Goal: Find specific page/section: Find specific page/section

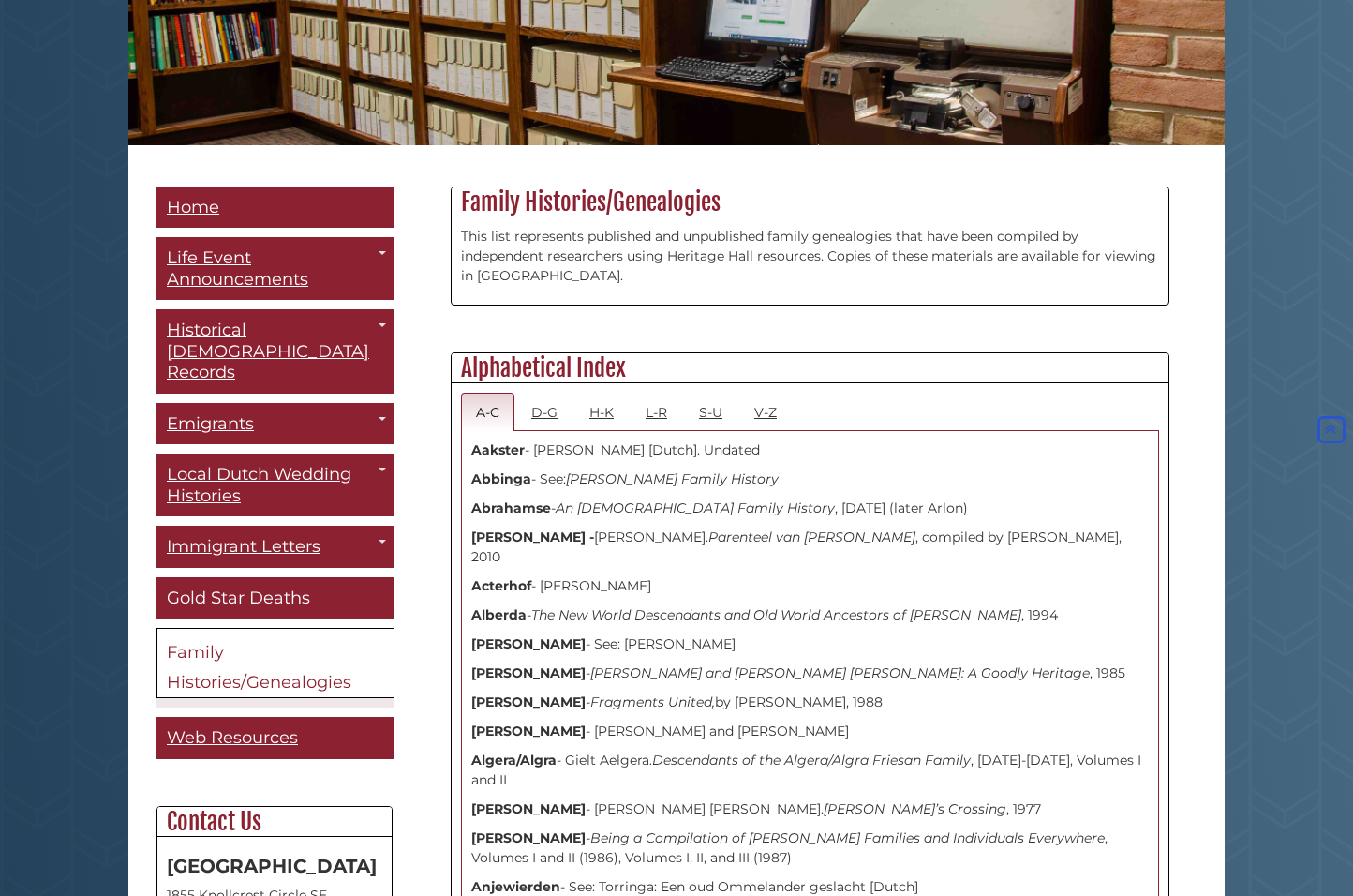
scroll to position [246, 0]
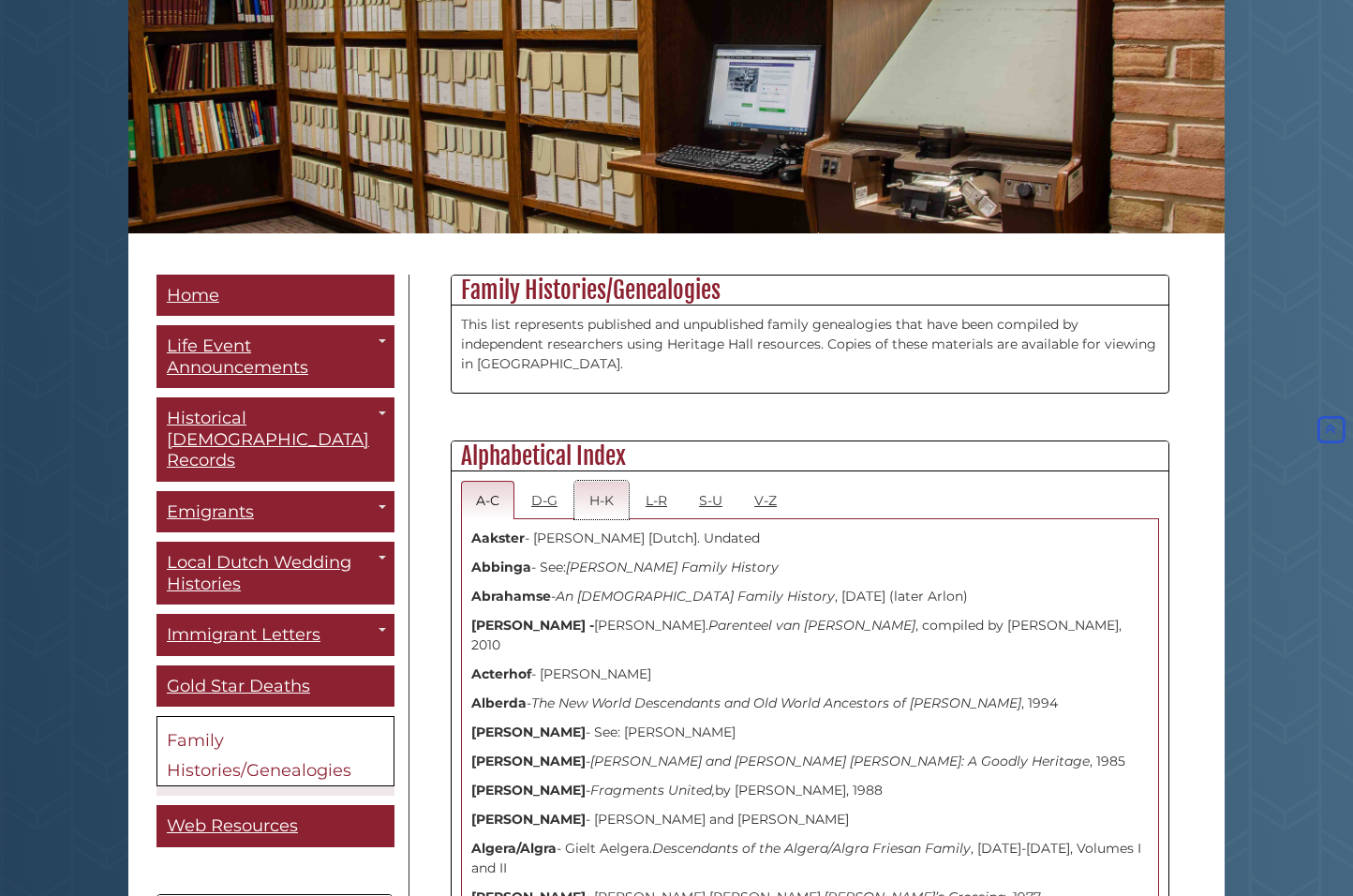
click at [597, 502] on link "H-K" at bounding box center [601, 500] width 54 height 39
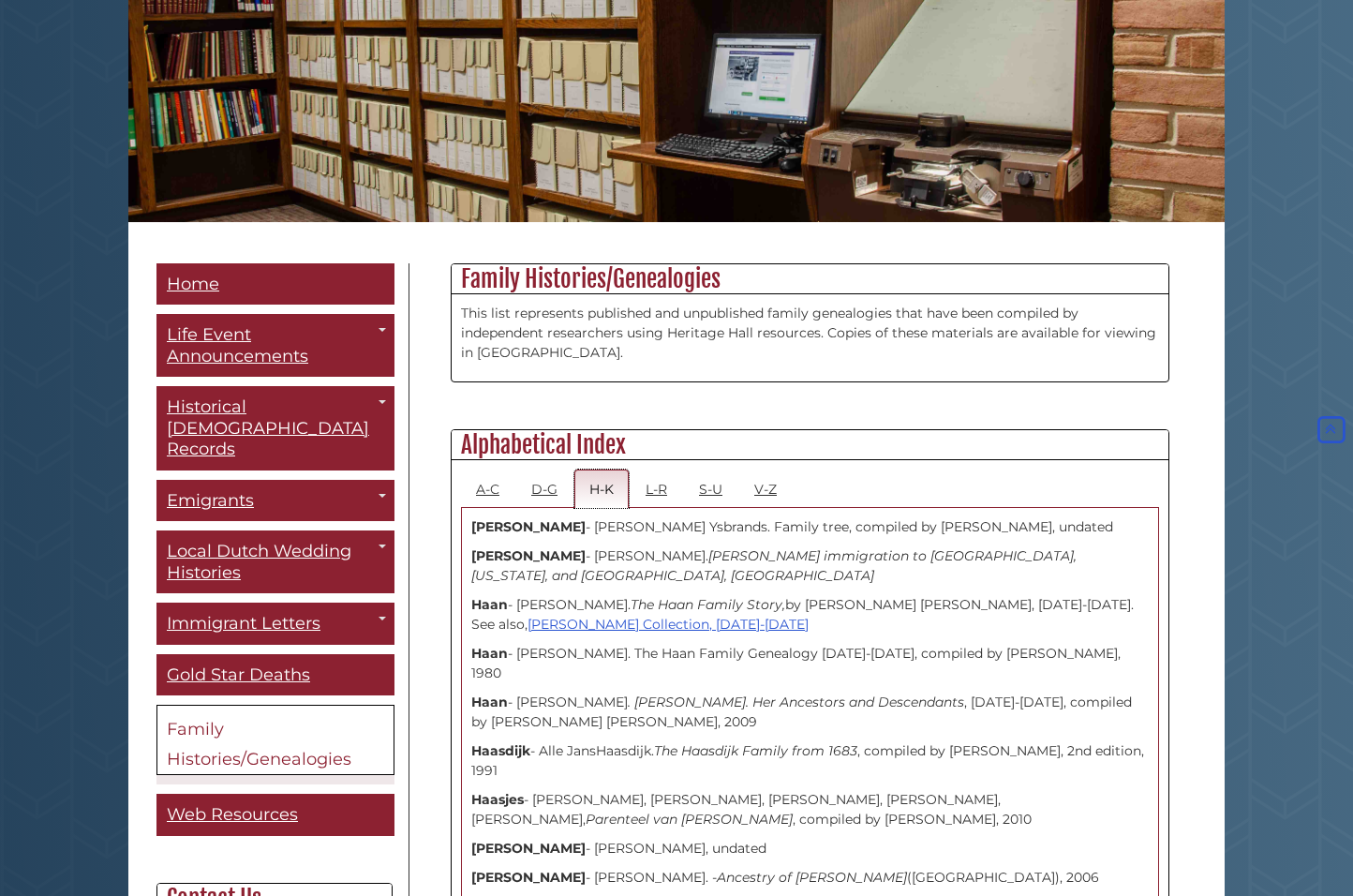
scroll to position [0, 0]
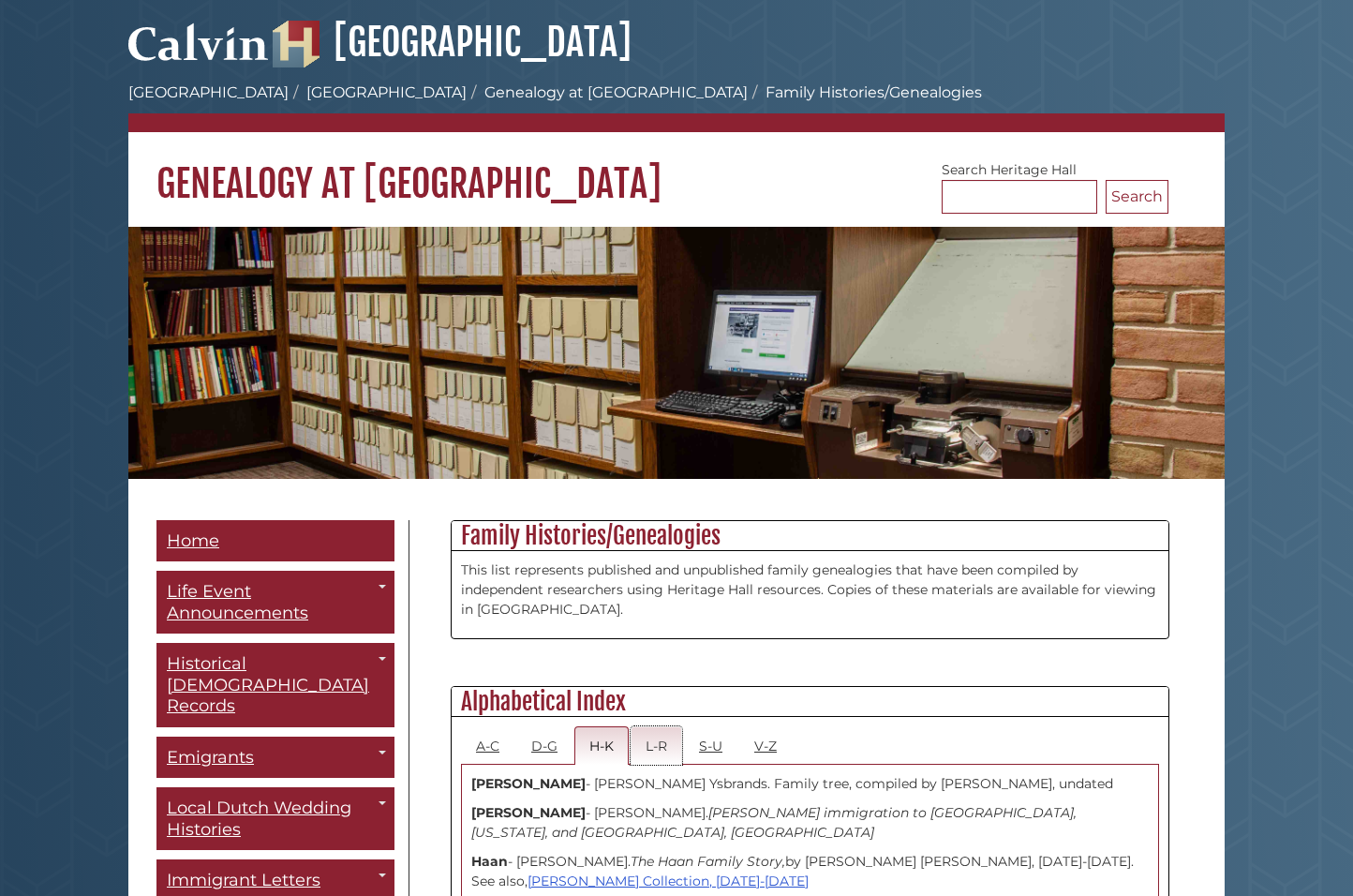
click at [656, 747] on link "L-R" at bounding box center [656, 746] width 51 height 39
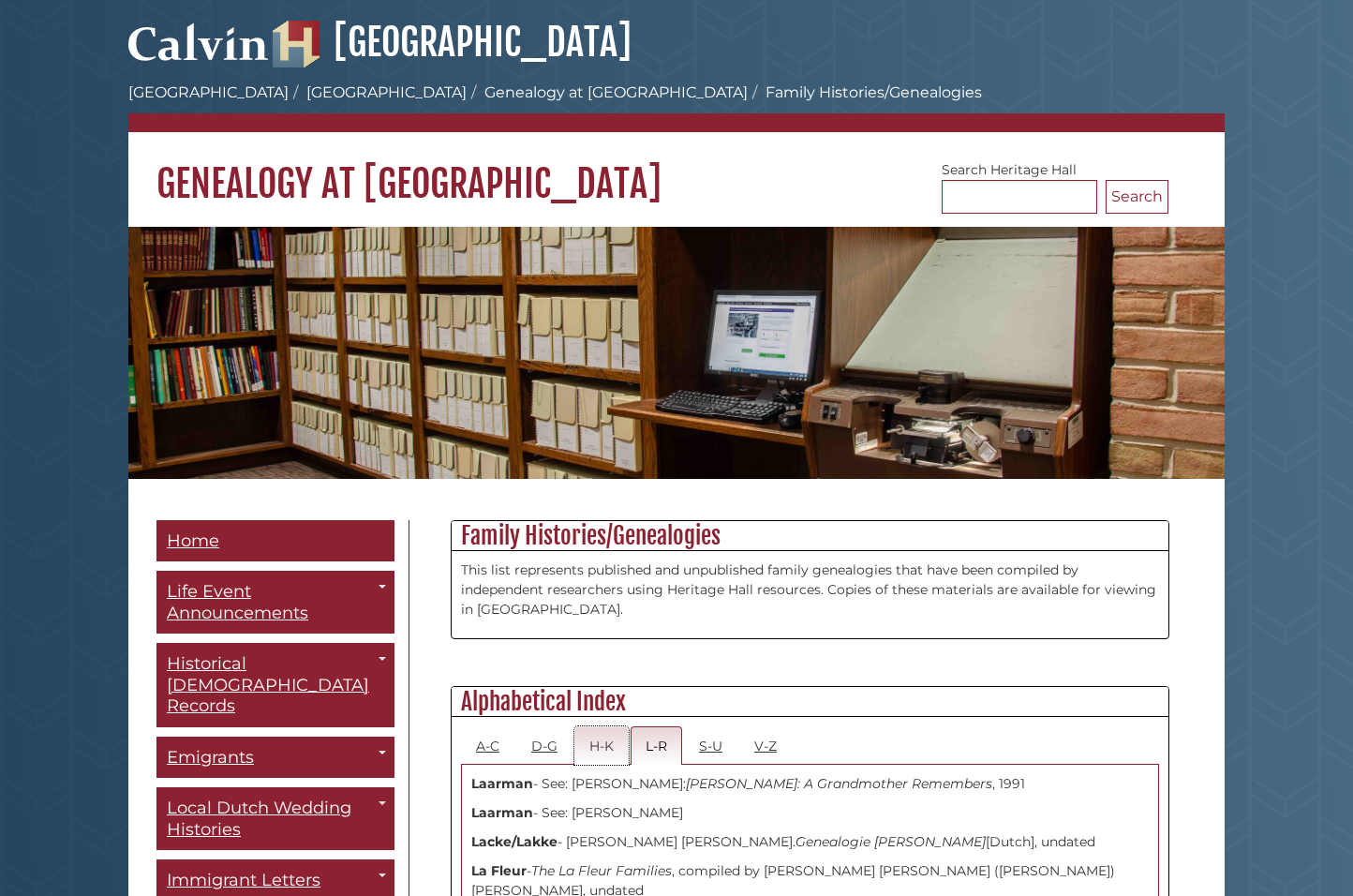
click at [601, 743] on link "H-K" at bounding box center [601, 746] width 54 height 39
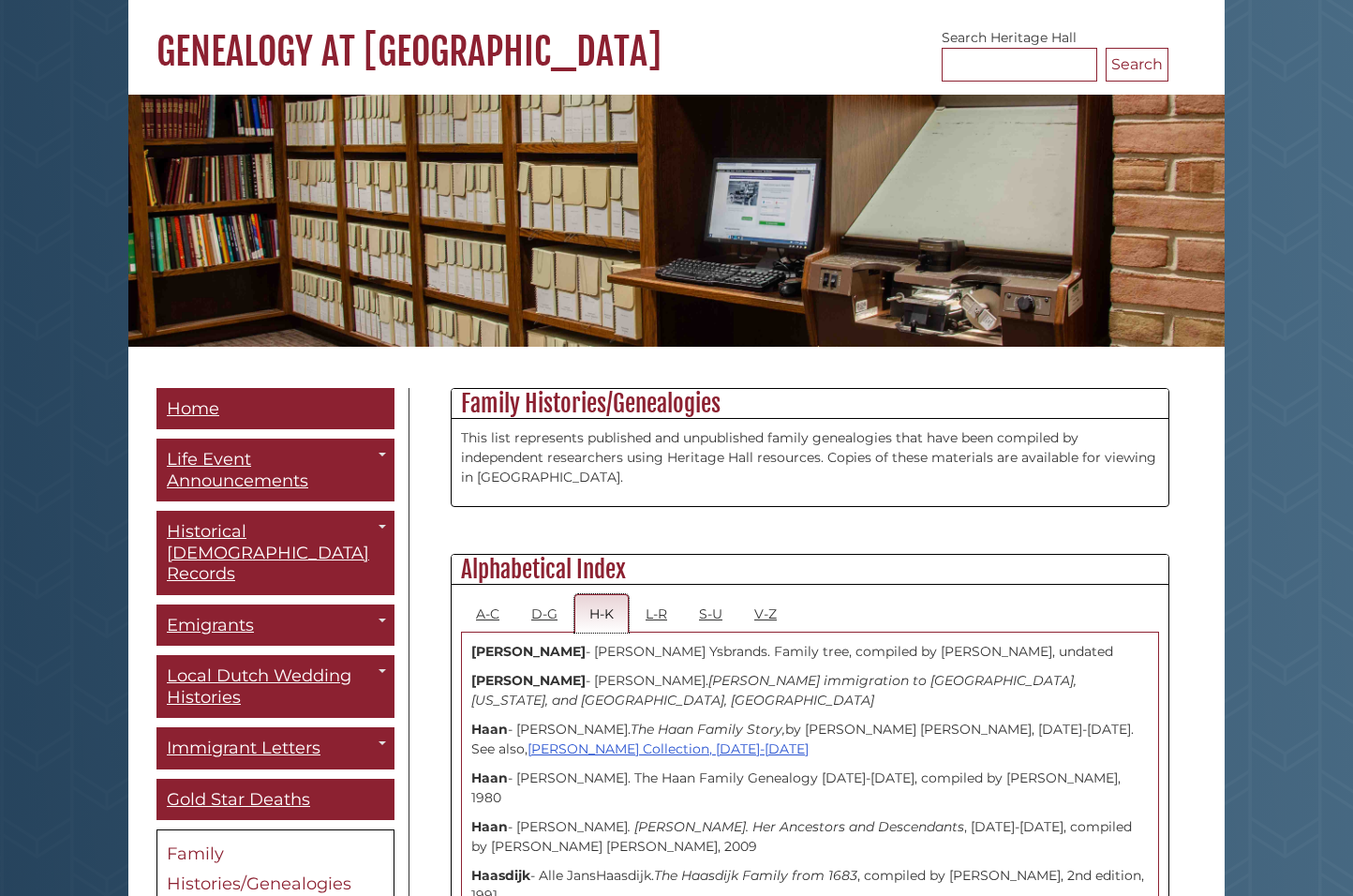
scroll to position [145, 0]
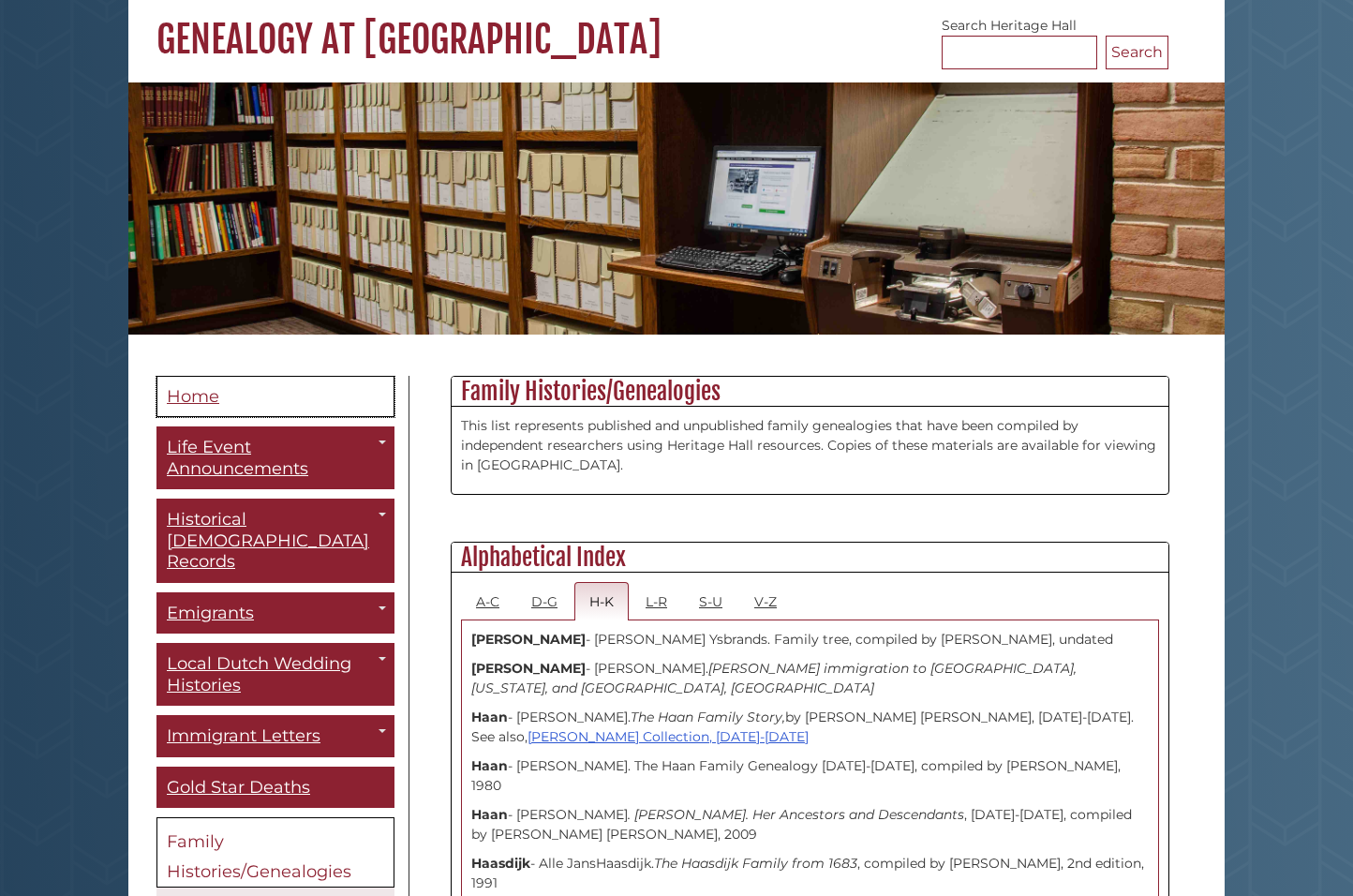
click at [189, 397] on span "Home" at bounding box center [193, 396] width 52 height 20
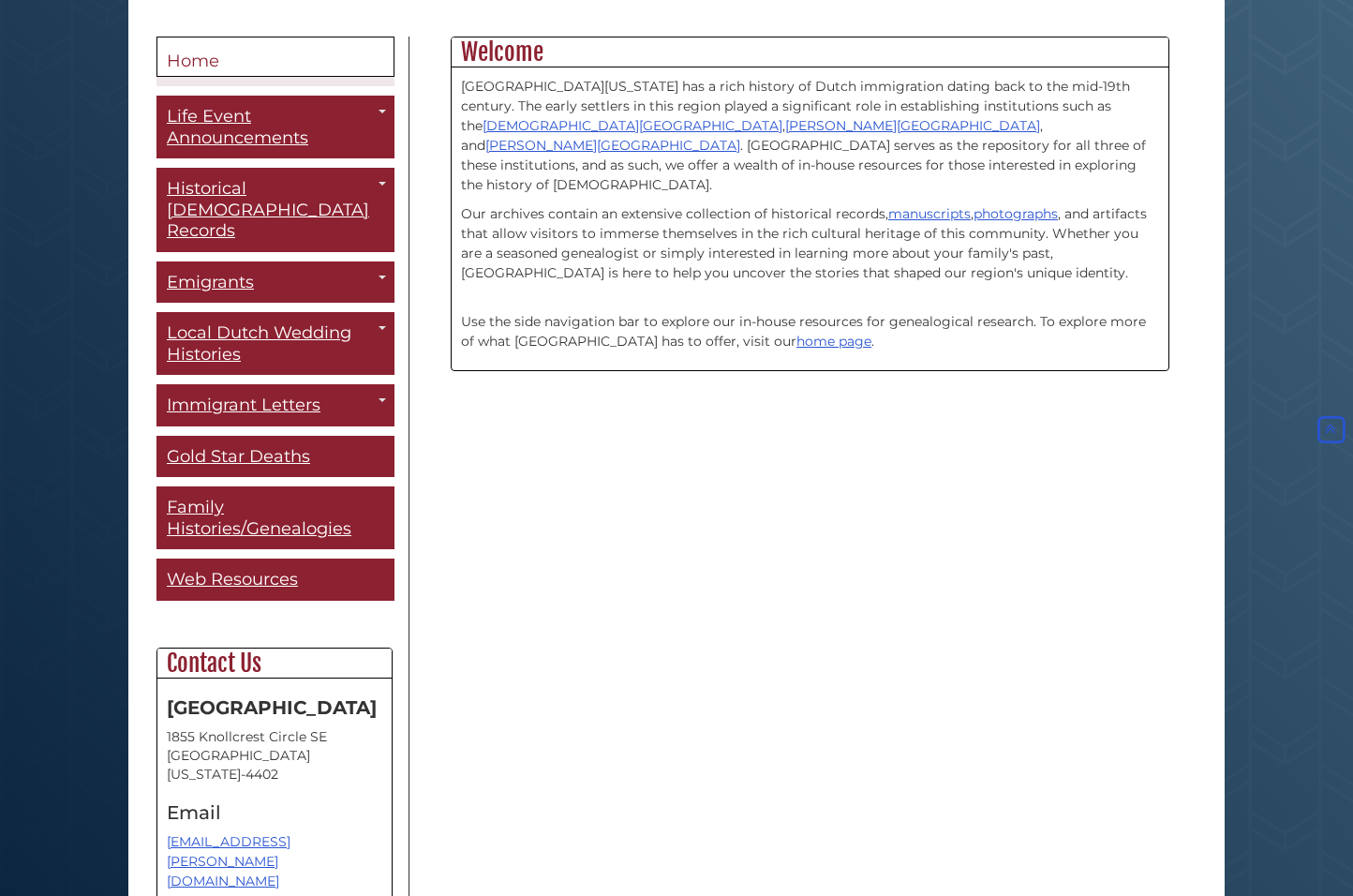
scroll to position [468, 0]
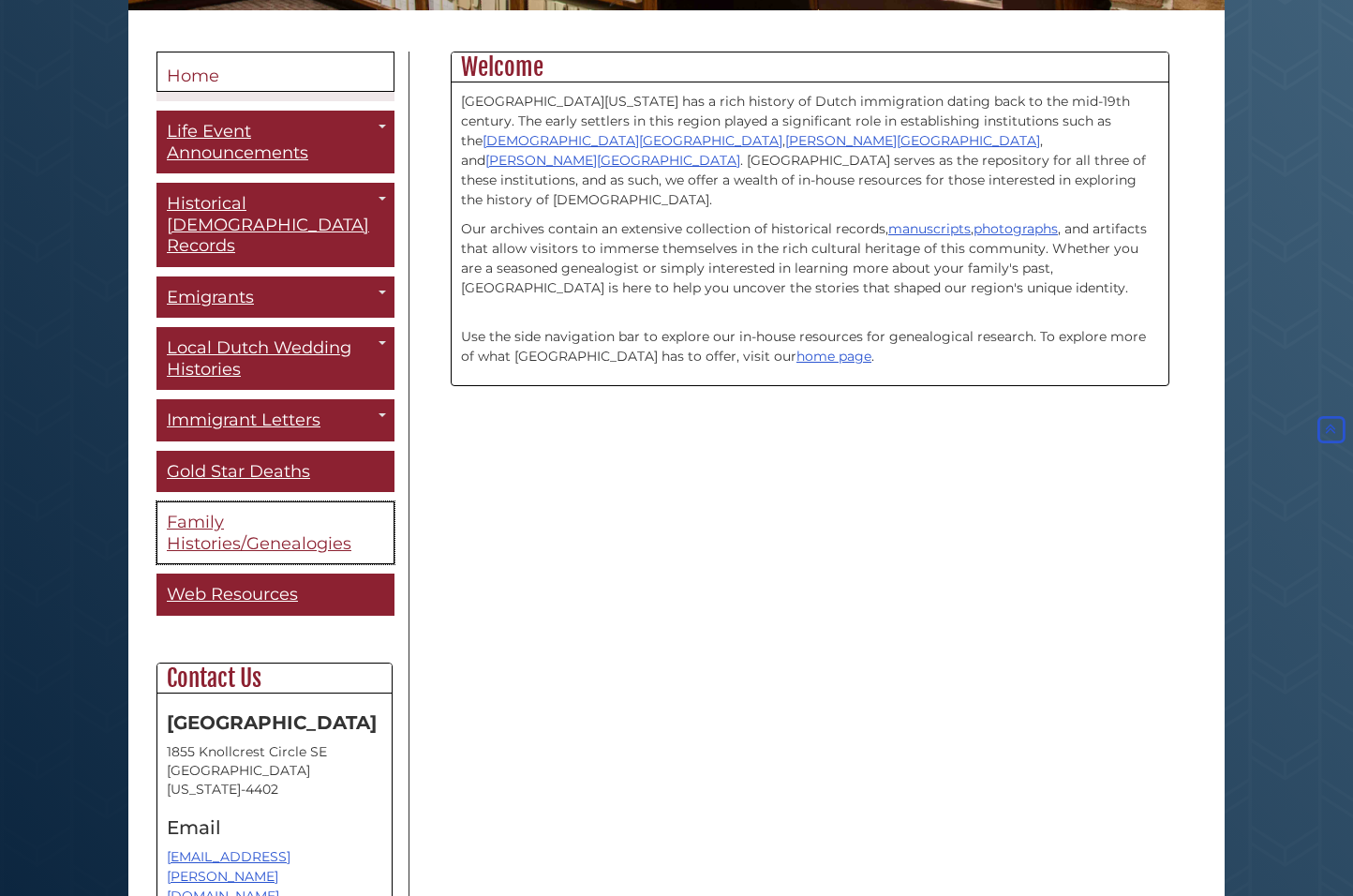
click at [209, 515] on span "Family Histories/Genealogies" at bounding box center [259, 533] width 185 height 42
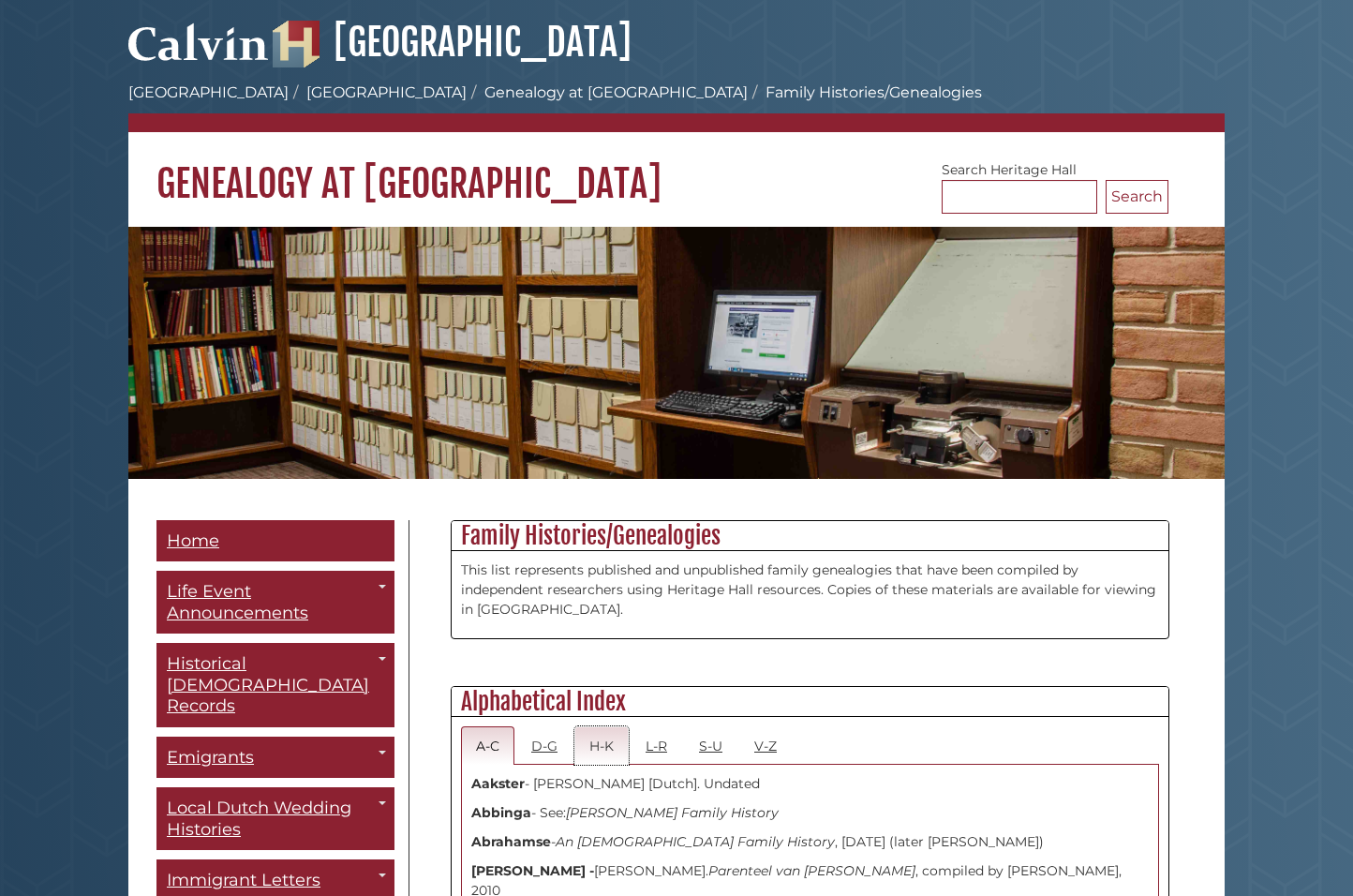
click at [601, 749] on link "H-K" at bounding box center [601, 746] width 54 height 39
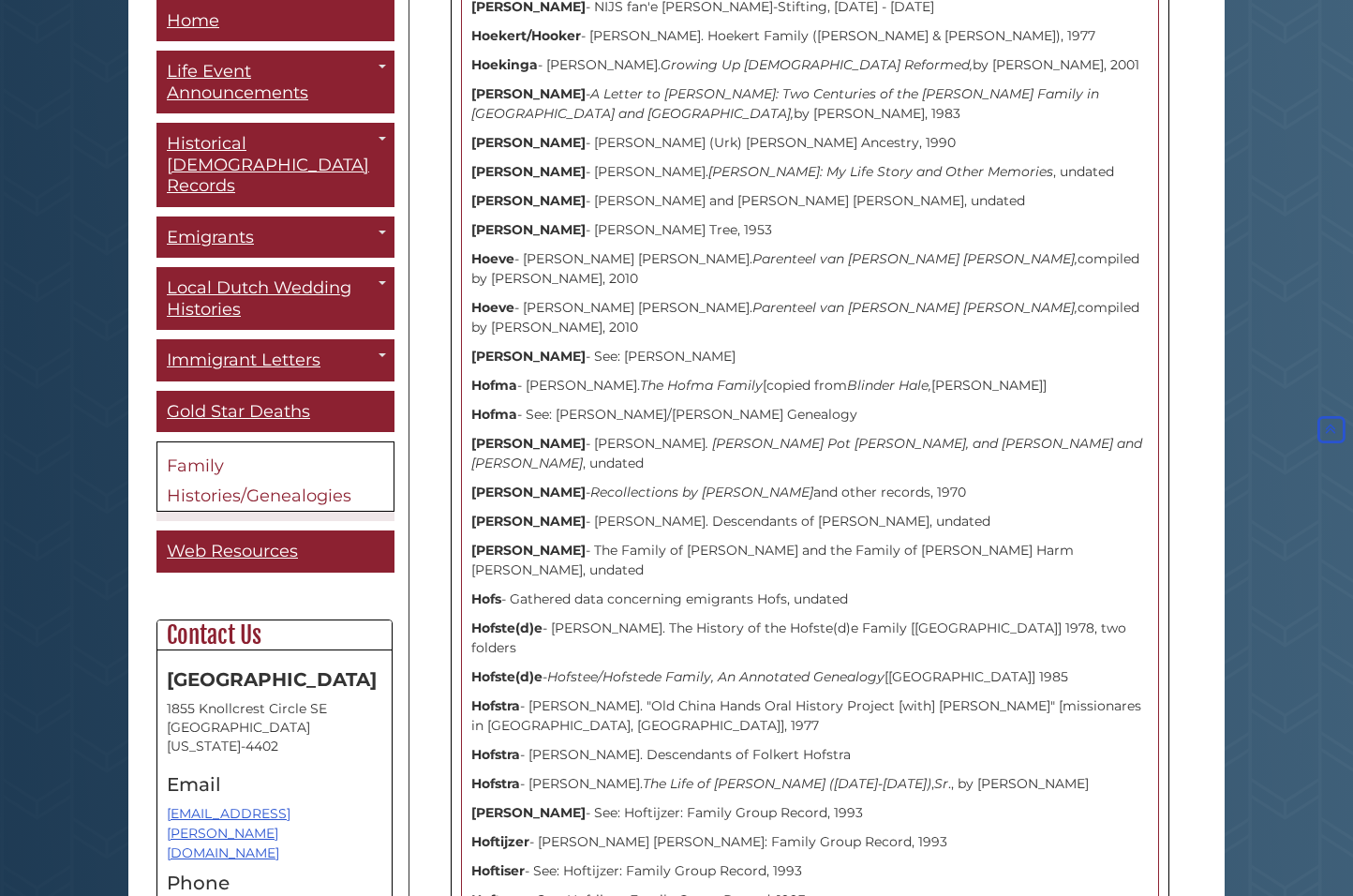
scroll to position [2838, 0]
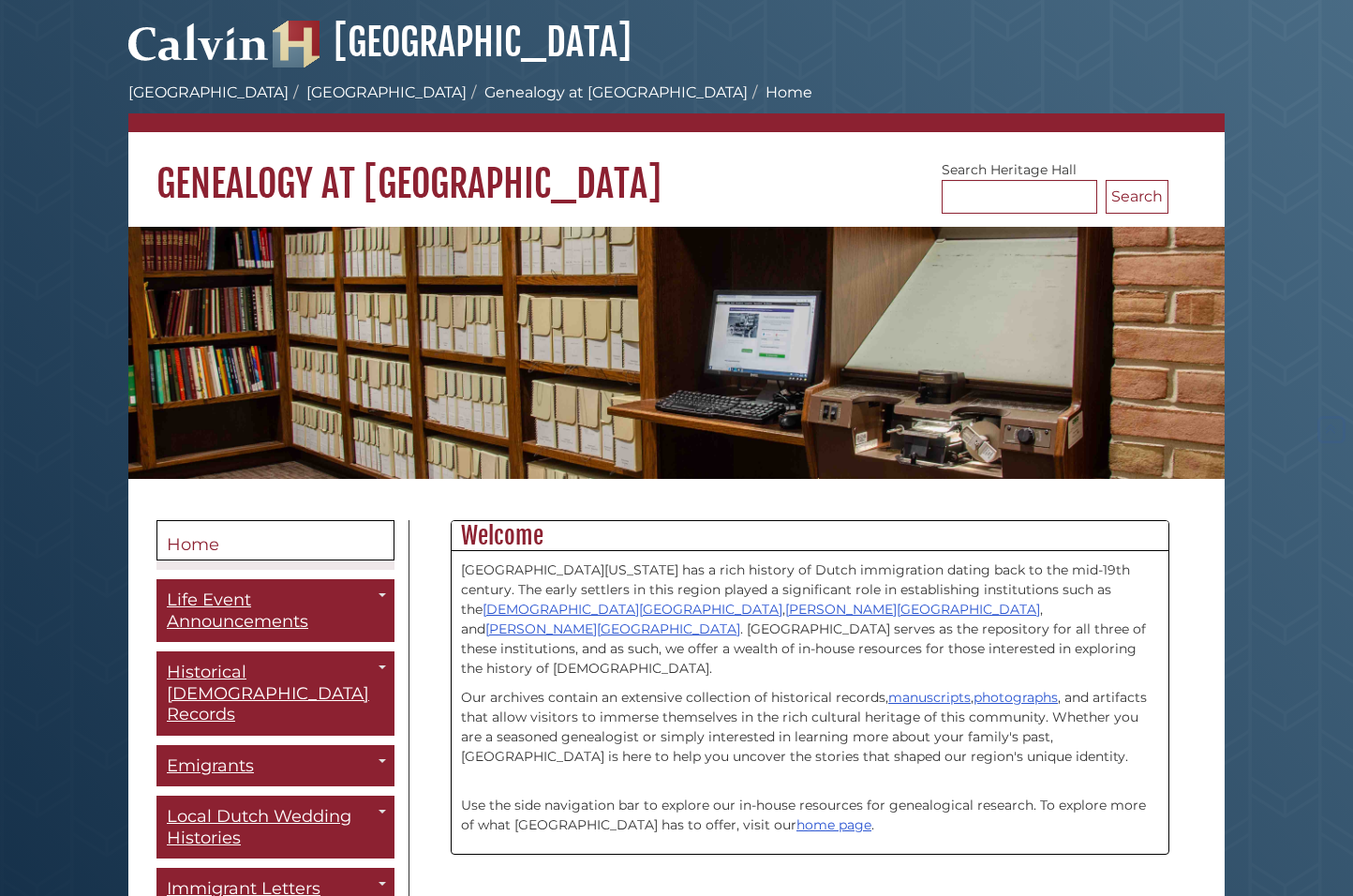
scroll to position [468, 0]
